Goal: Navigation & Orientation: Find specific page/section

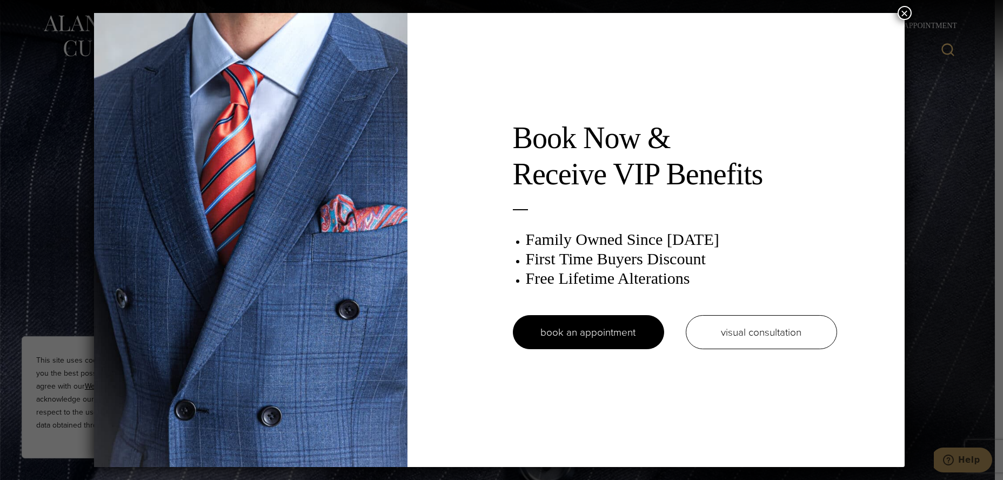
click at [906, 14] on button "×" at bounding box center [905, 13] width 14 height 14
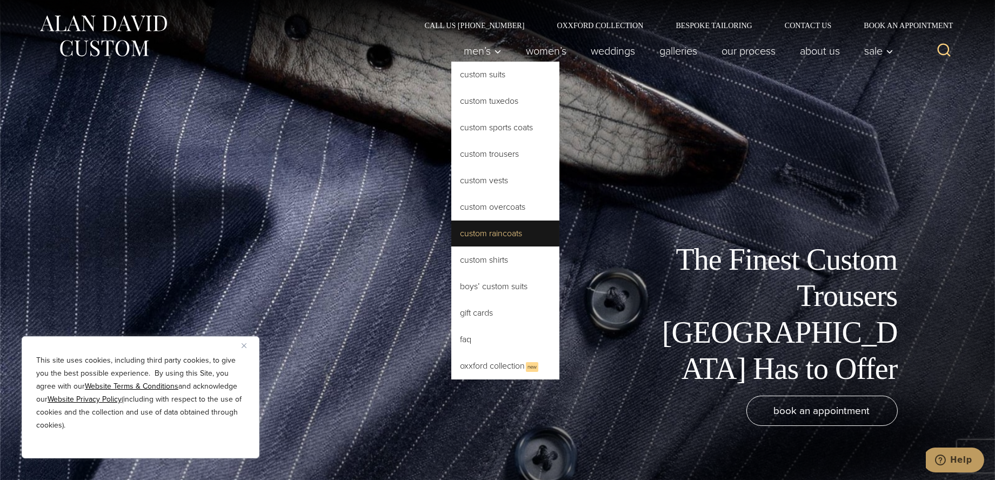
click at [451, 246] on link "Custom Raincoats" at bounding box center [505, 234] width 108 height 26
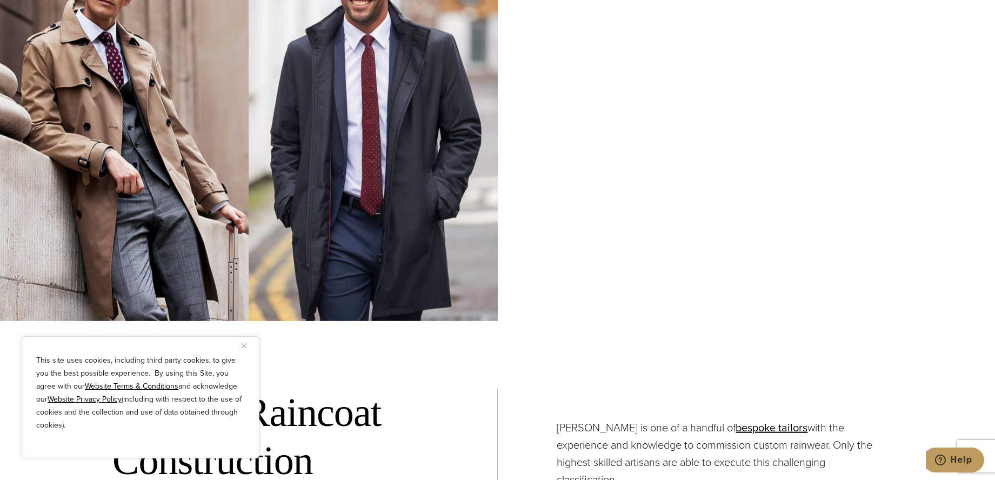
scroll to position [3892, 0]
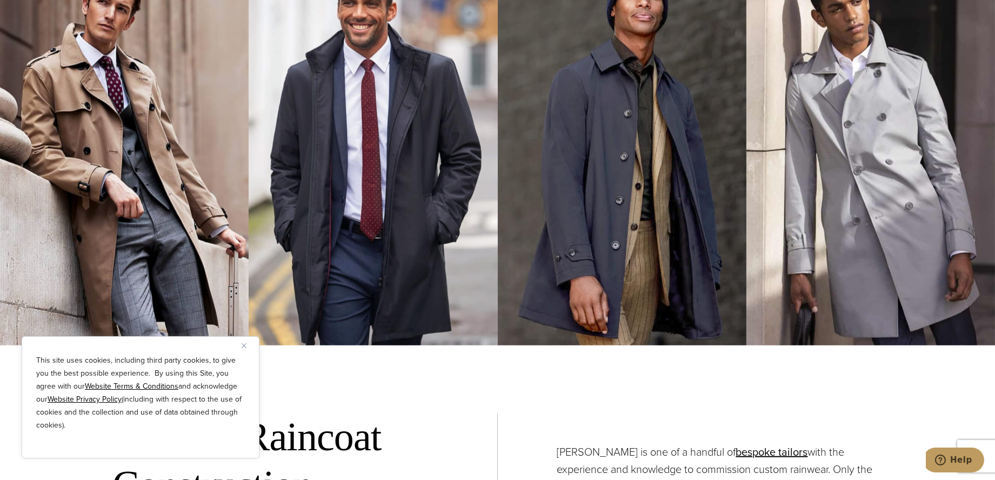
click at [111, 263] on img at bounding box center [124, 153] width 249 height 385
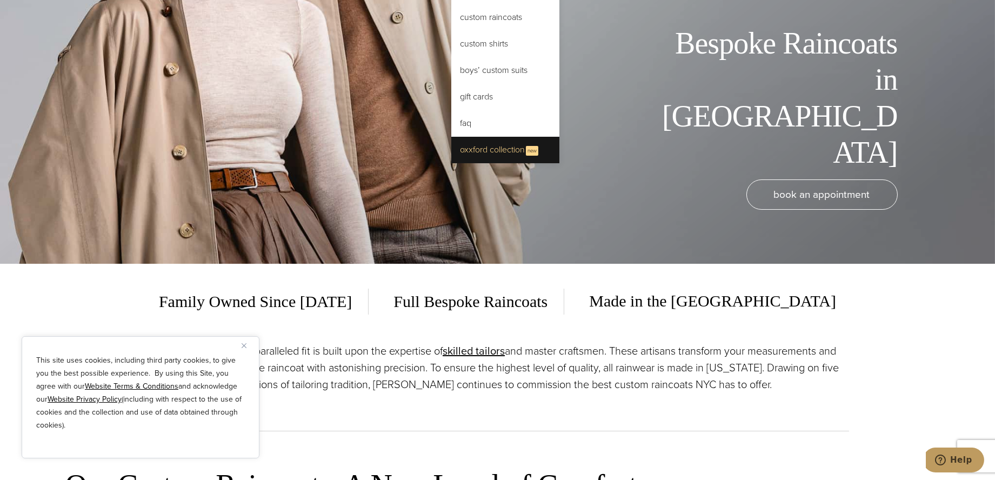
scroll to position [0, 0]
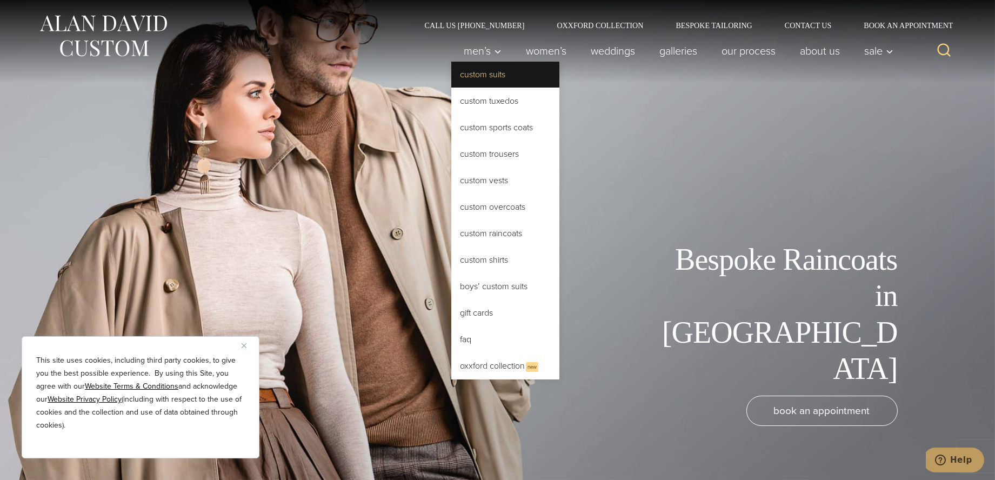
click at [451, 83] on link "Custom Suits" at bounding box center [505, 75] width 108 height 26
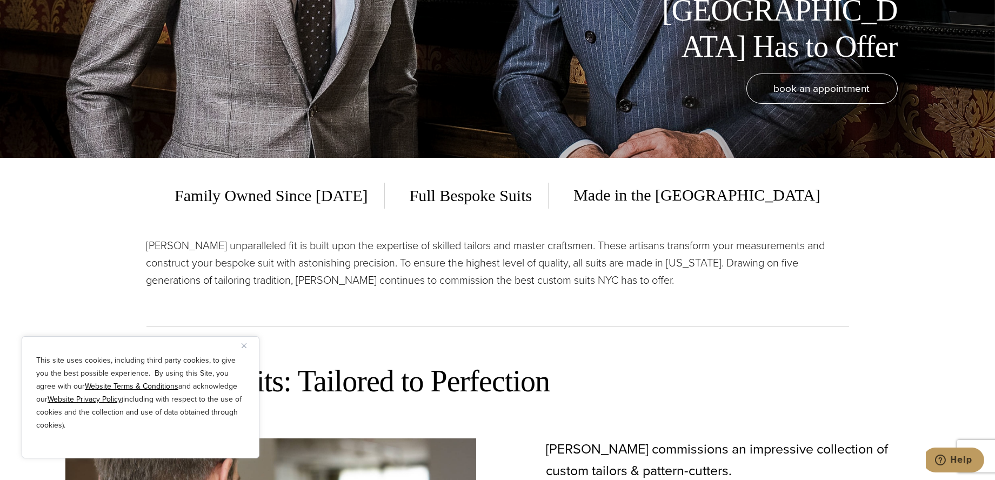
scroll to position [216, 0]
